Goal: Task Accomplishment & Management: Use online tool/utility

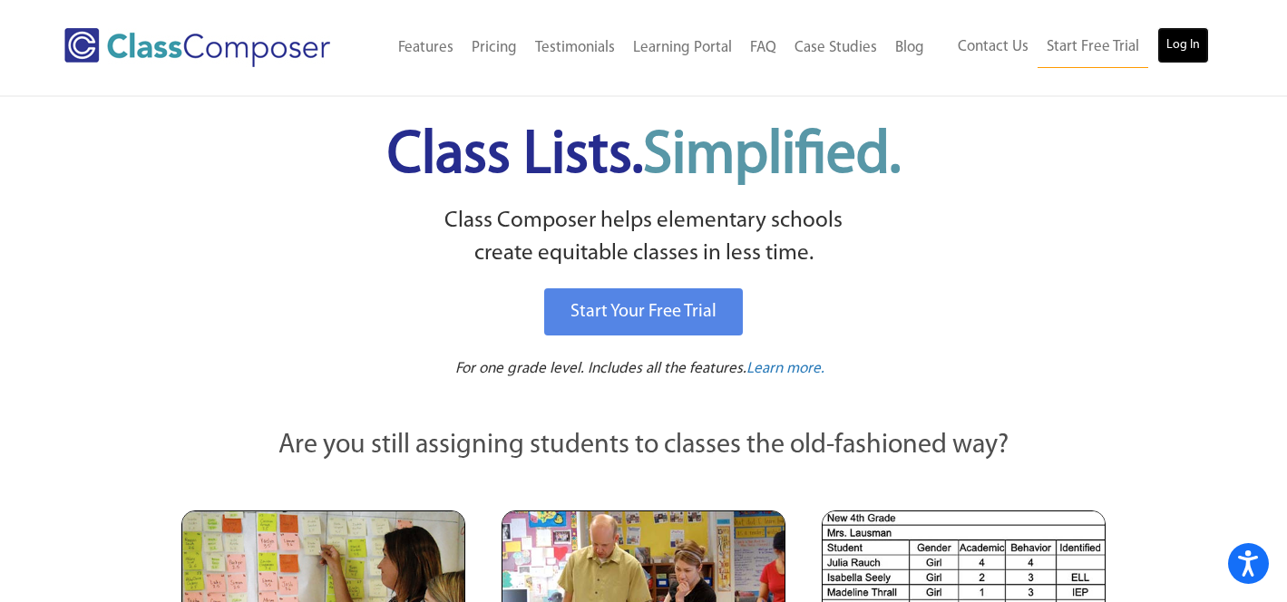
click at [1194, 44] on link "Log In" at bounding box center [1183, 45] width 52 height 36
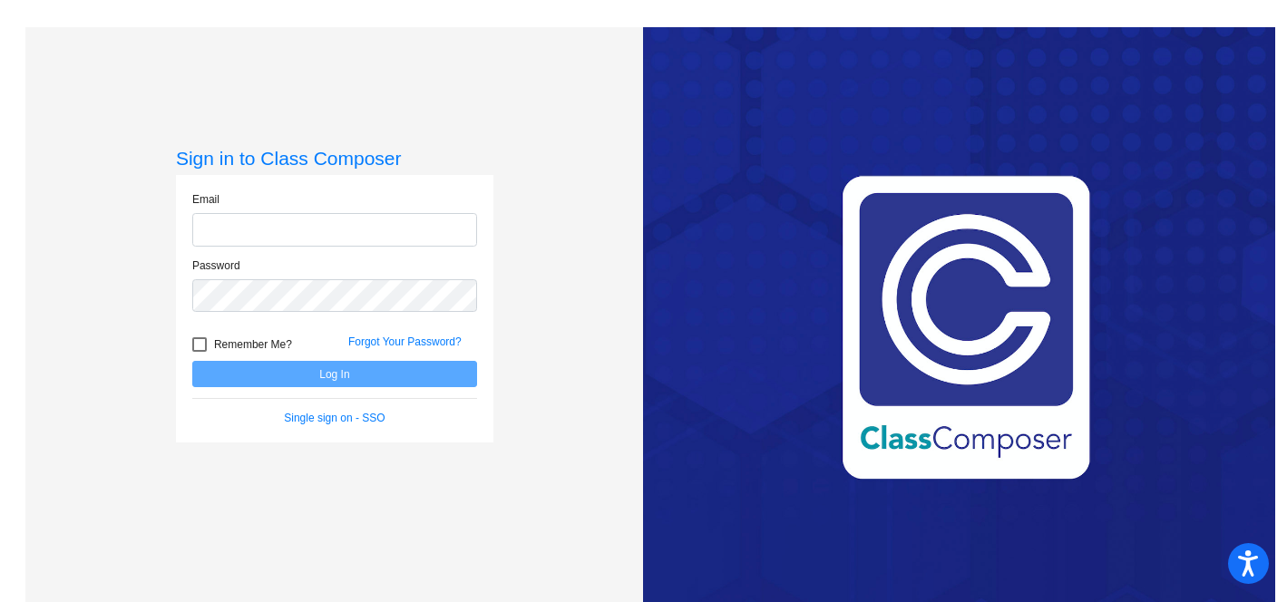
type input "mhesch@isd186.org"
click at [386, 371] on button "Log In" at bounding box center [334, 374] width 285 height 26
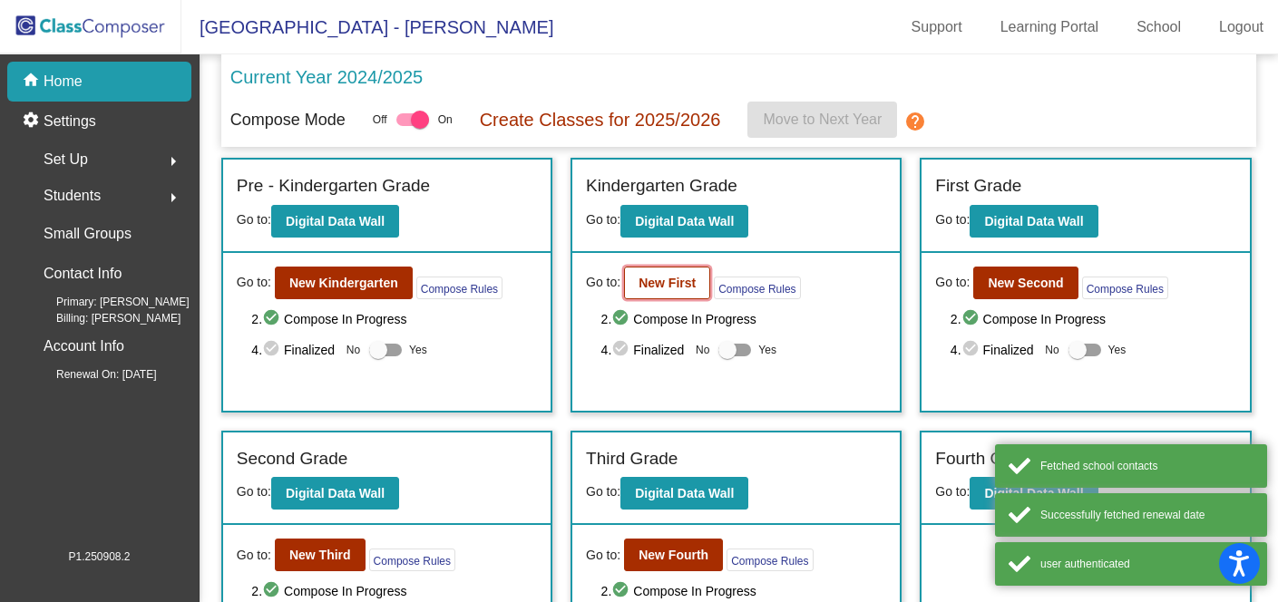
click at [677, 283] on b "New First" at bounding box center [667, 283] width 57 height 15
